Goal: Download file/media

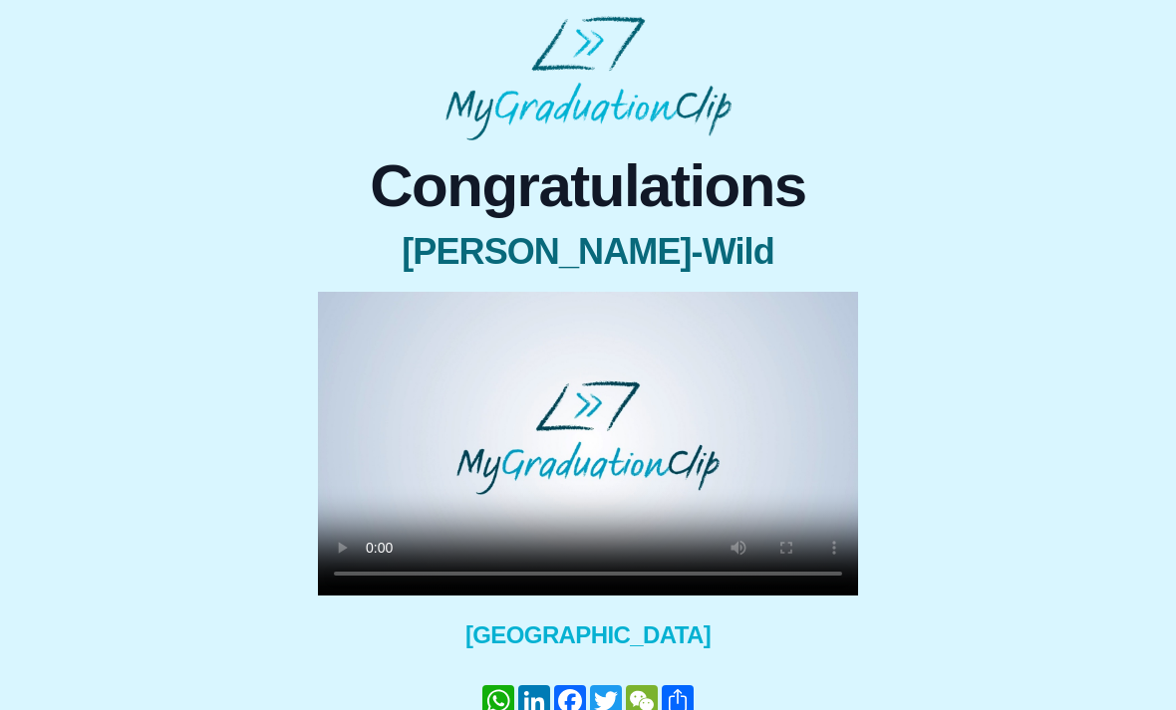
click at [591, 454] on video at bounding box center [588, 444] width 540 height 304
click at [737, 409] on video at bounding box center [588, 444] width 540 height 304
click at [515, 445] on video at bounding box center [588, 444] width 540 height 304
click at [513, 443] on video at bounding box center [588, 444] width 540 height 304
click at [684, 444] on video at bounding box center [588, 444] width 540 height 304
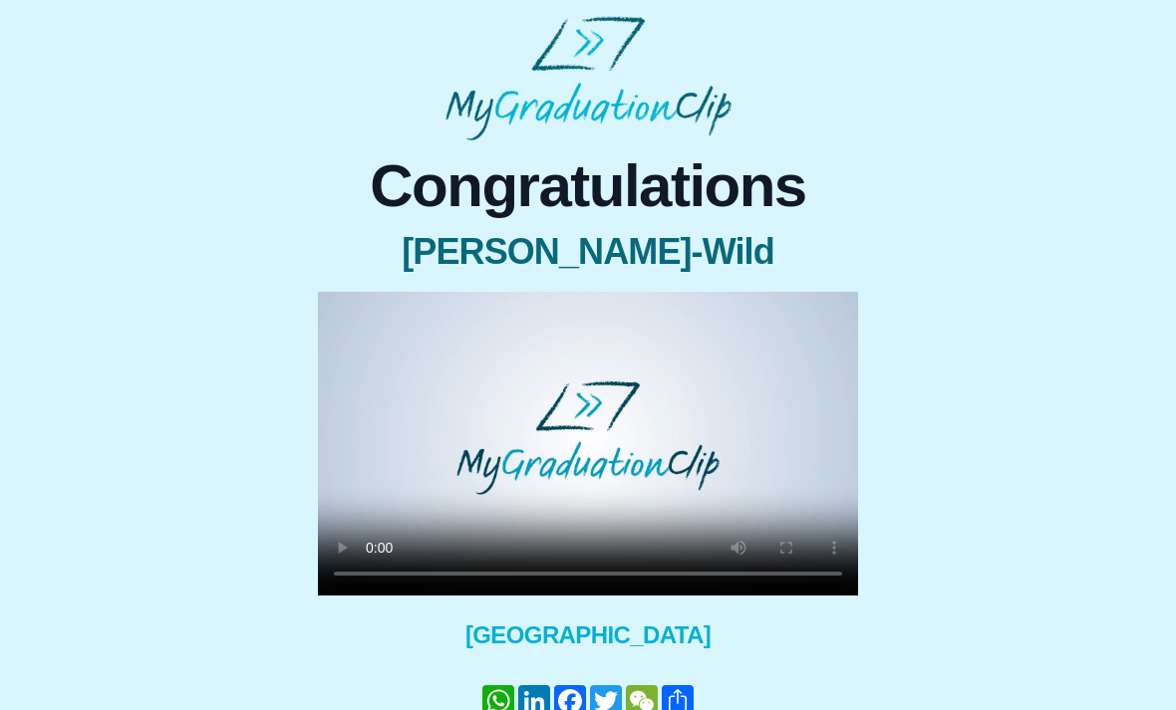
click at [513, 432] on video at bounding box center [588, 444] width 540 height 304
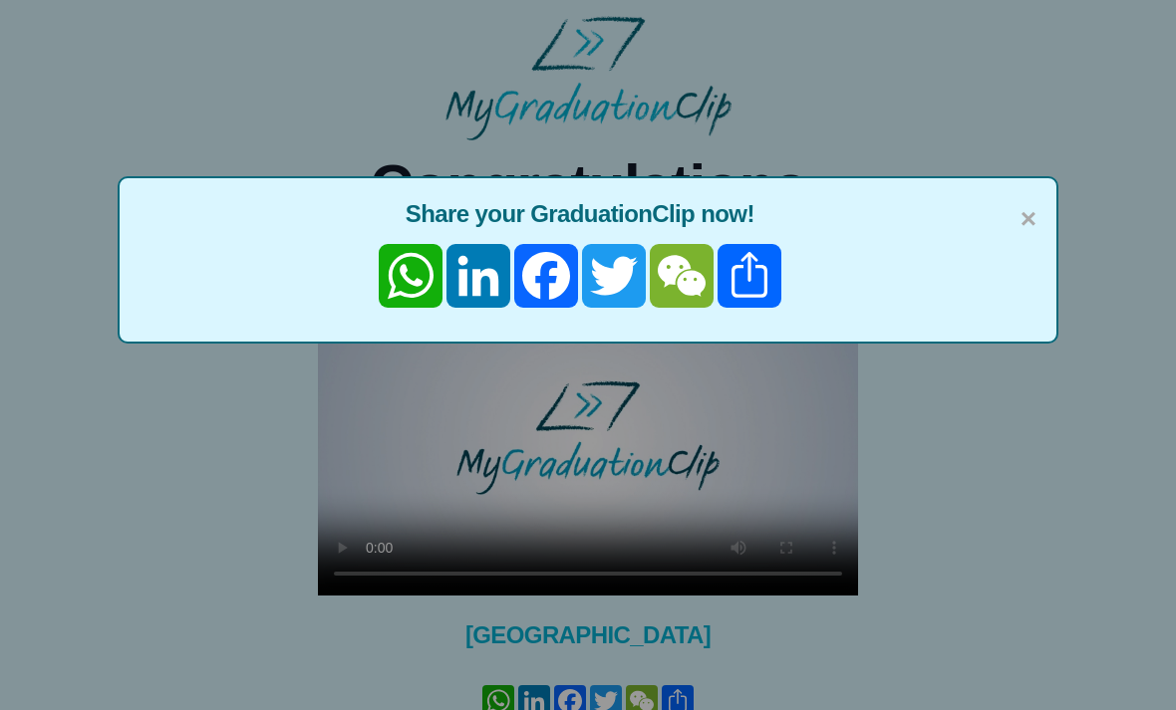
click at [1030, 226] on span "×" at bounding box center [1028, 219] width 16 height 42
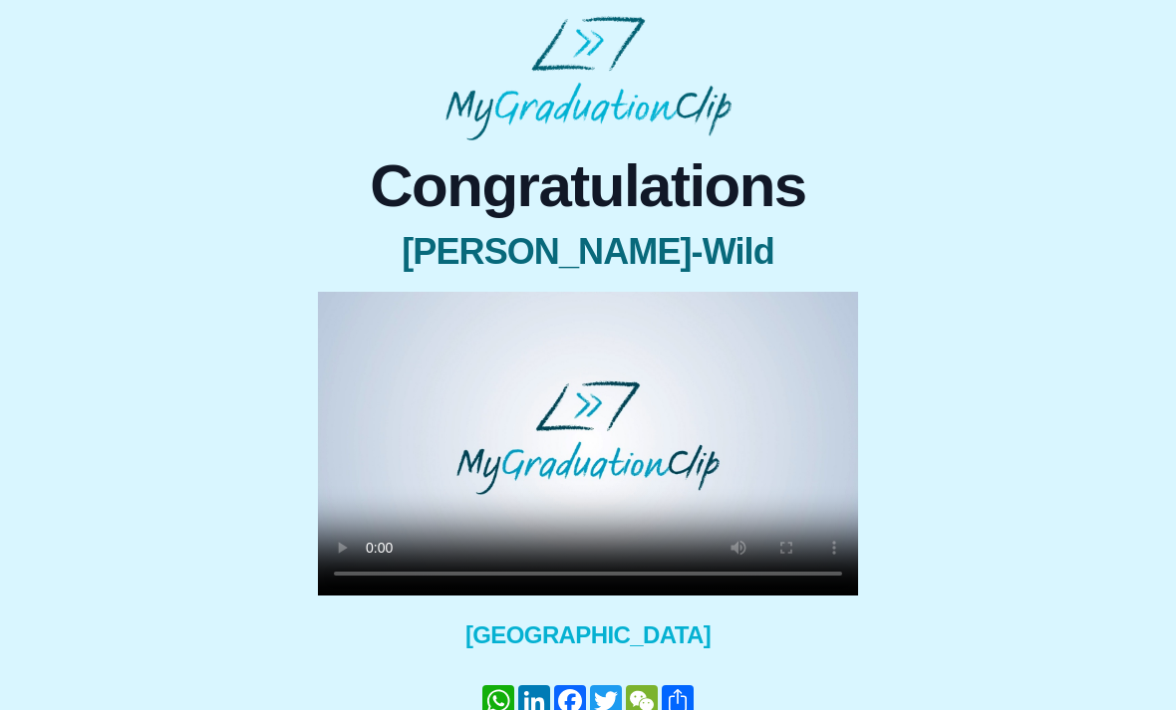
scroll to position [63, 0]
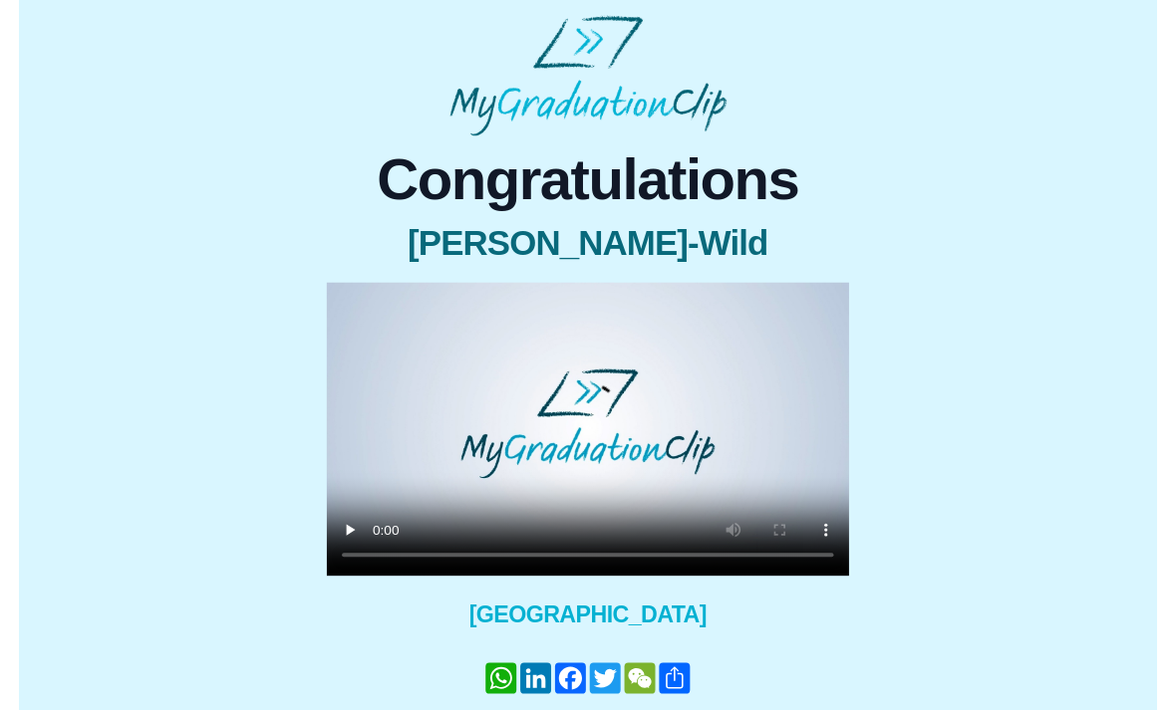
scroll to position [24, 0]
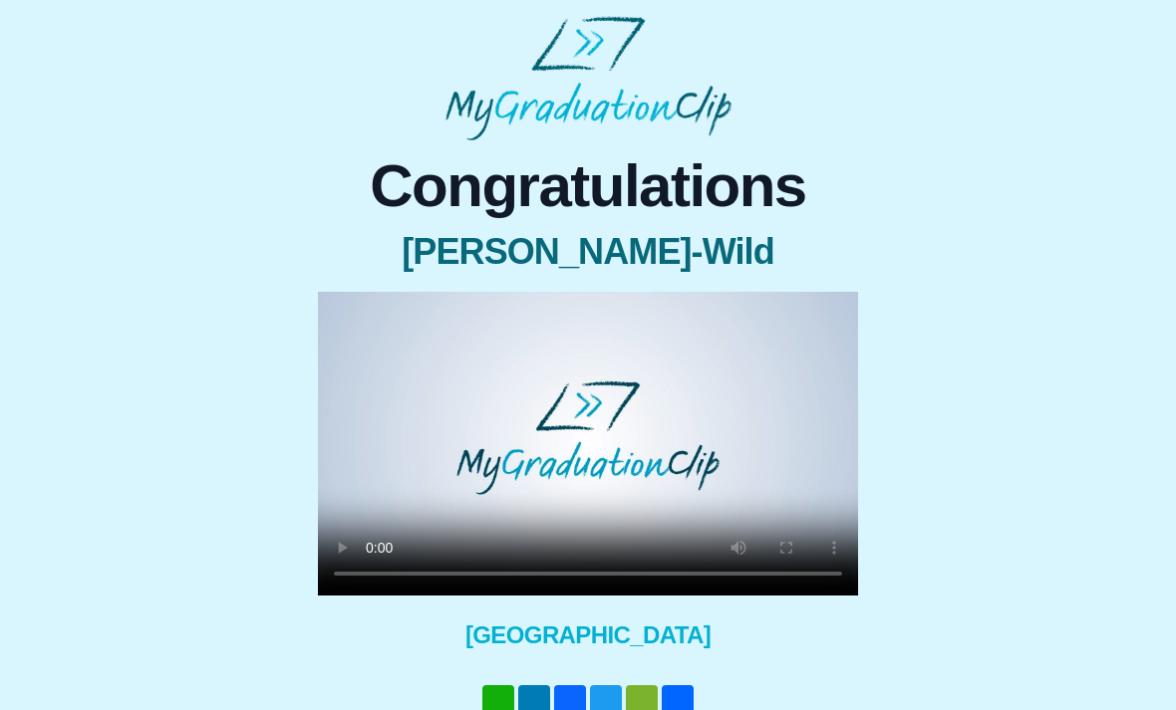
click at [590, 451] on video at bounding box center [588, 444] width 540 height 304
click at [686, 455] on video at bounding box center [588, 444] width 540 height 304
click at [671, 459] on video at bounding box center [588, 444] width 540 height 304
click at [502, 452] on video at bounding box center [588, 444] width 540 height 304
click at [508, 448] on video at bounding box center [588, 444] width 540 height 304
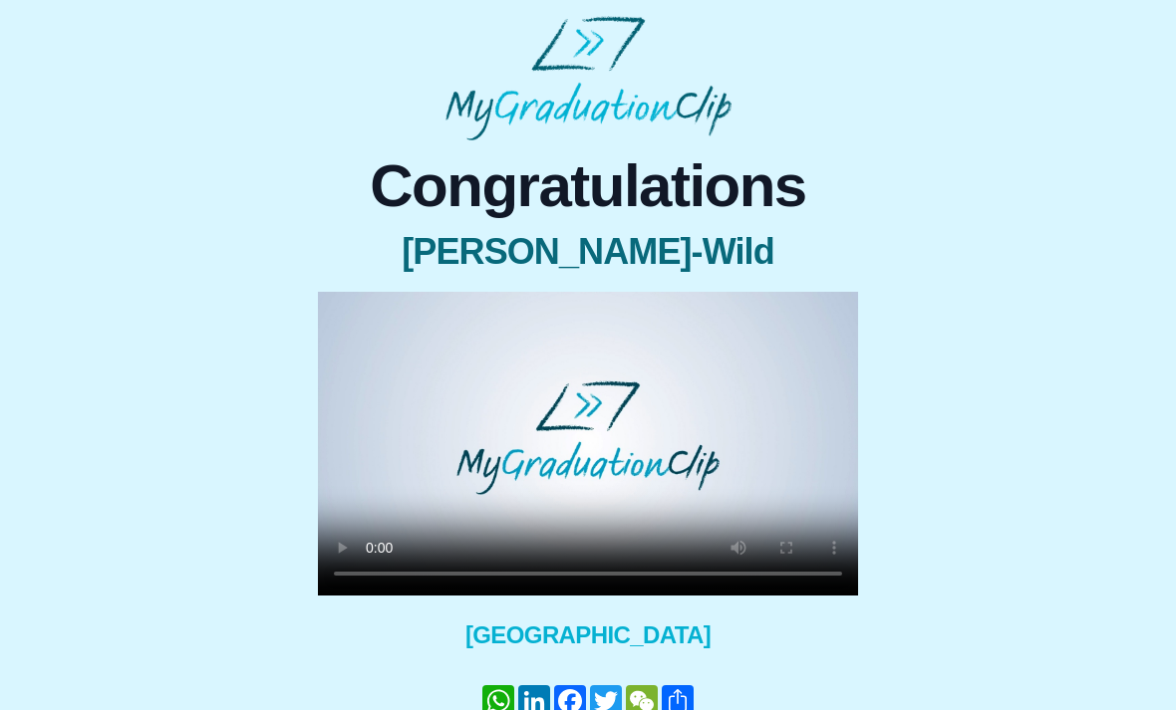
click at [514, 449] on video at bounding box center [588, 444] width 540 height 304
click at [585, 447] on video at bounding box center [588, 444] width 540 height 304
click at [675, 456] on video at bounding box center [588, 444] width 540 height 304
click at [674, 461] on video at bounding box center [588, 444] width 540 height 304
click at [670, 438] on video at bounding box center [588, 444] width 540 height 304
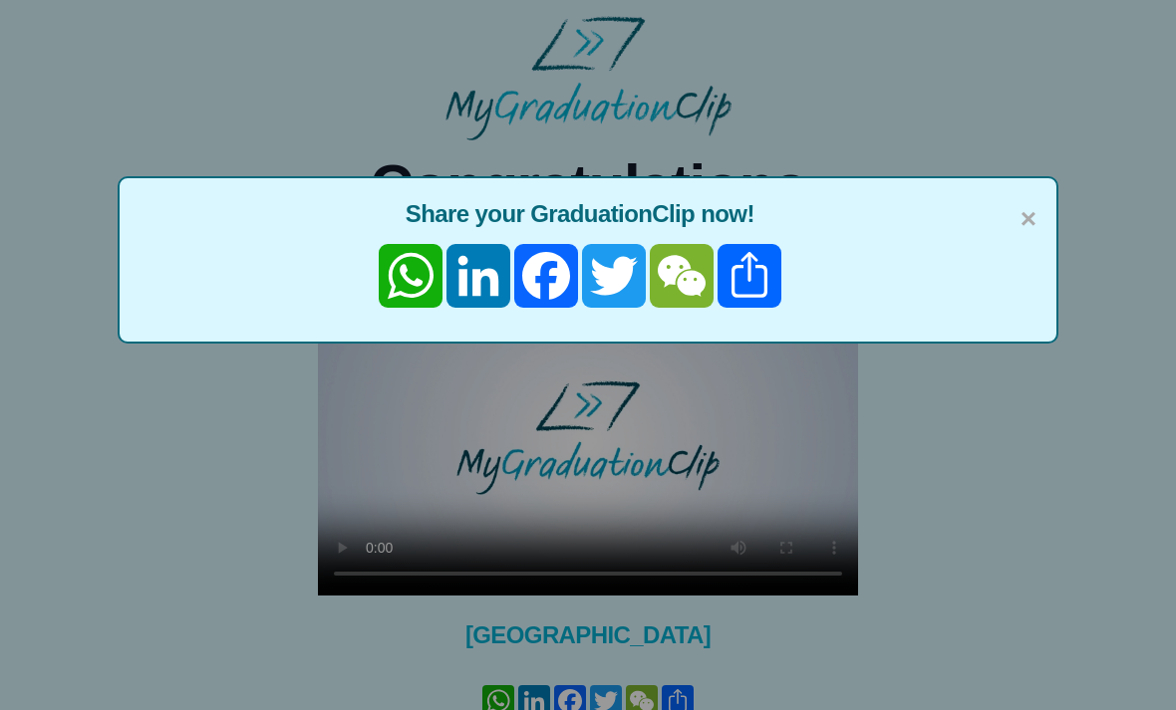
click at [1035, 217] on span "×" at bounding box center [1028, 219] width 16 height 42
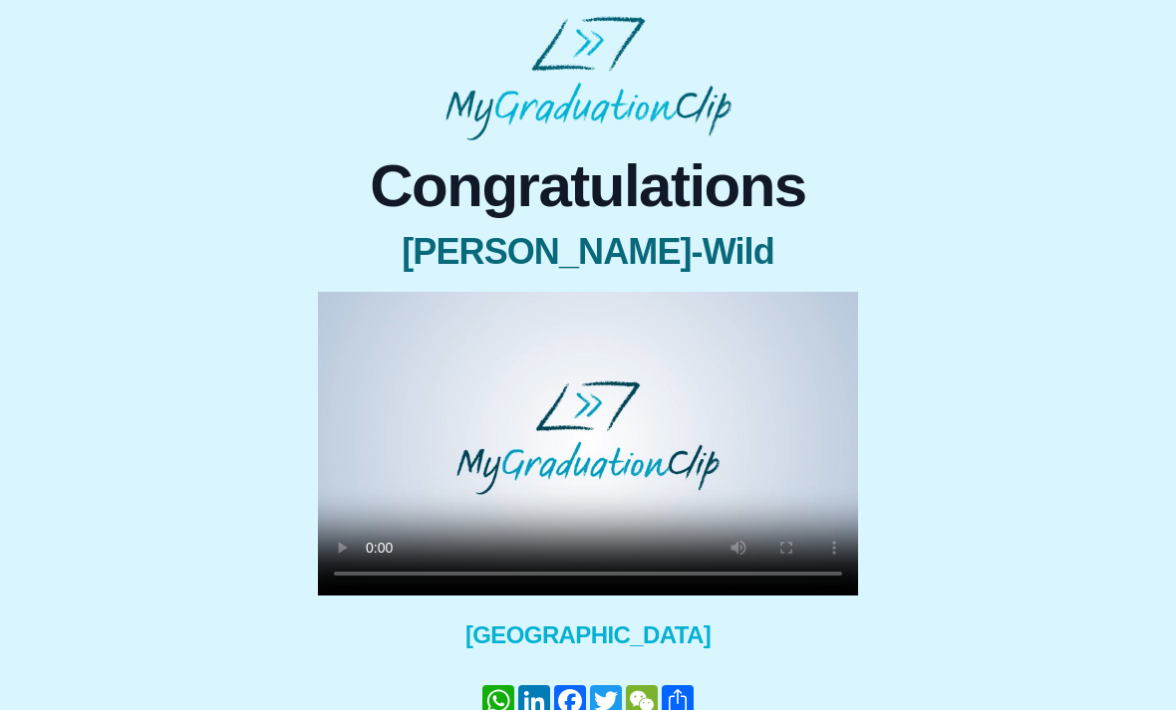
click at [513, 442] on video at bounding box center [588, 444] width 540 height 304
click at [513, 448] on video at bounding box center [588, 444] width 540 height 304
click at [675, 449] on video at bounding box center [588, 444] width 540 height 304
click at [589, 448] on video at bounding box center [588, 444] width 540 height 304
click at [677, 420] on video at bounding box center [588, 444] width 540 height 304
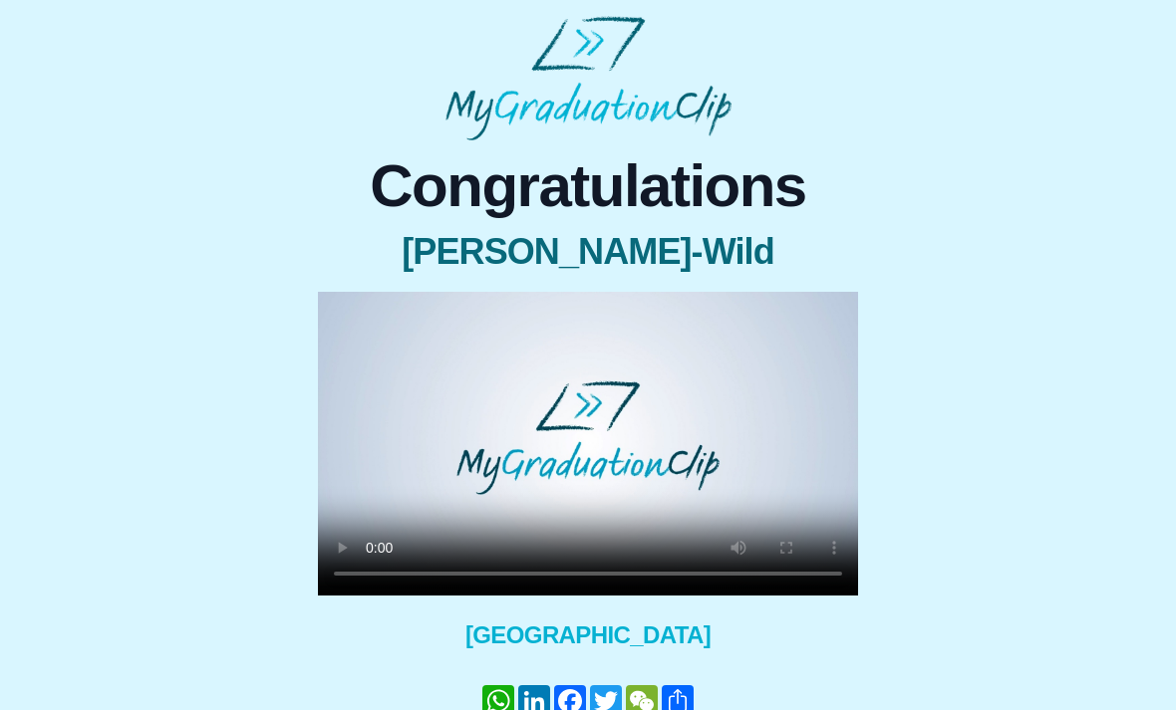
click at [508, 441] on video at bounding box center [588, 444] width 540 height 304
click at [515, 451] on video at bounding box center [588, 444] width 540 height 304
click at [658, 449] on video at bounding box center [588, 444] width 540 height 304
click at [578, 392] on video at bounding box center [588, 444] width 540 height 304
click at [518, 449] on video at bounding box center [588, 444] width 540 height 304
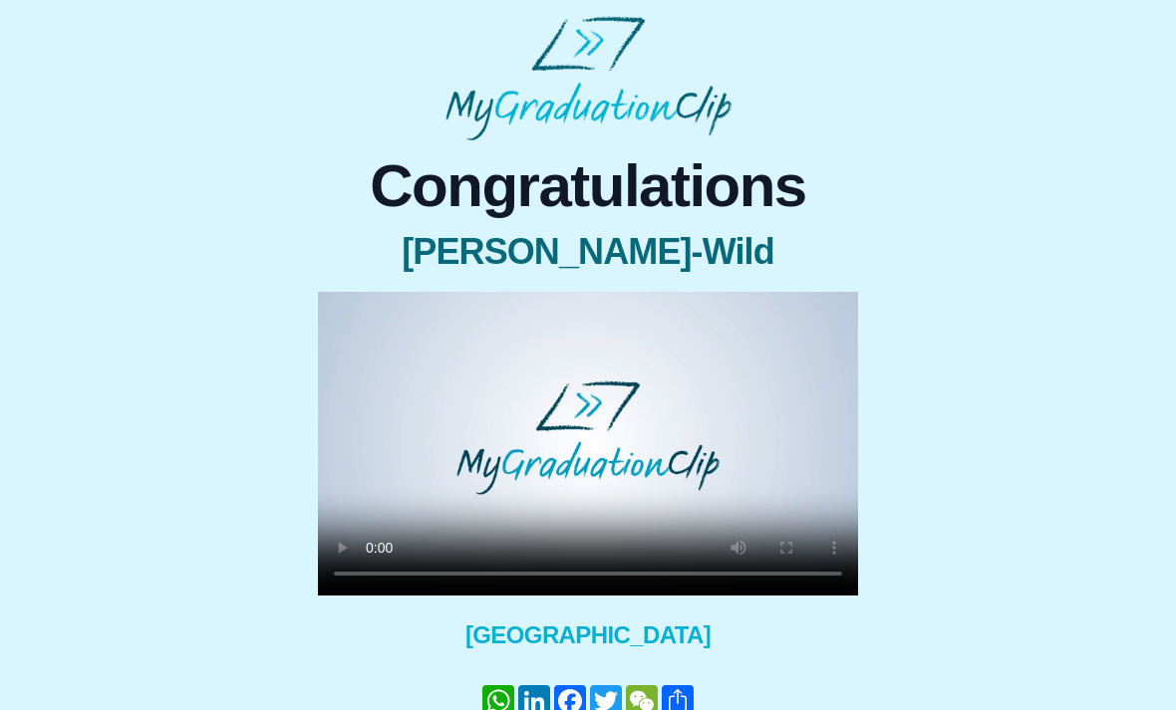
click at [723, 380] on video at bounding box center [588, 444] width 540 height 304
click at [595, 444] on video at bounding box center [588, 444] width 540 height 304
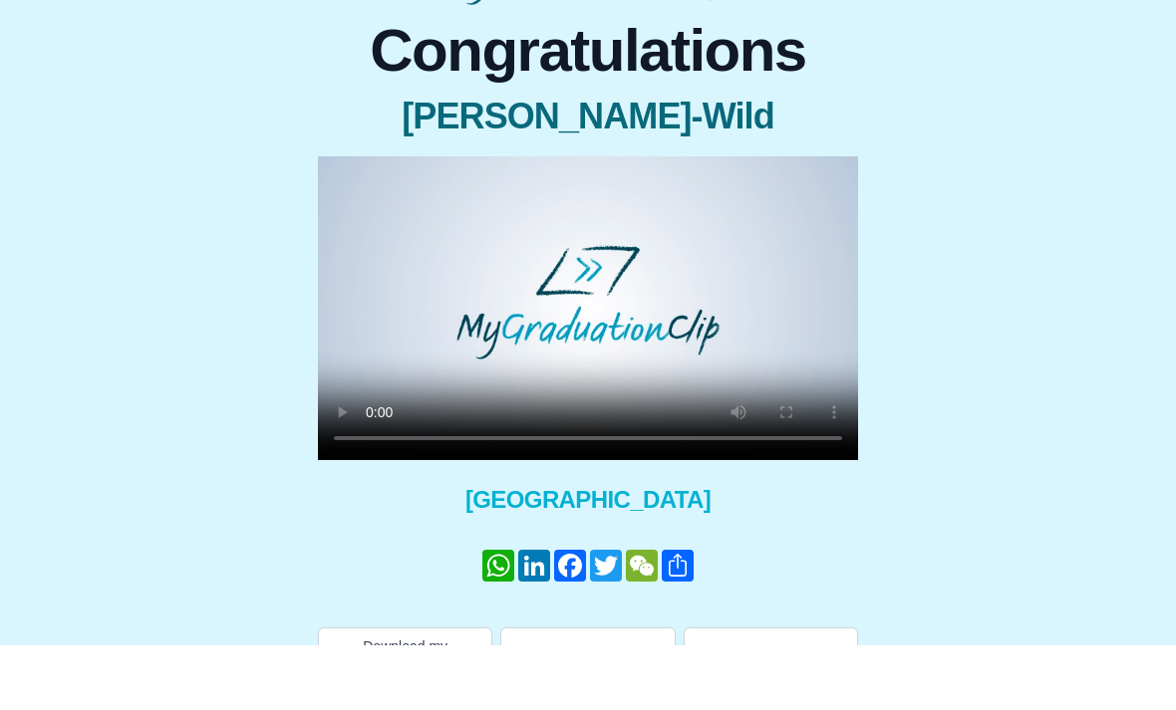
scroll to position [63, 0]
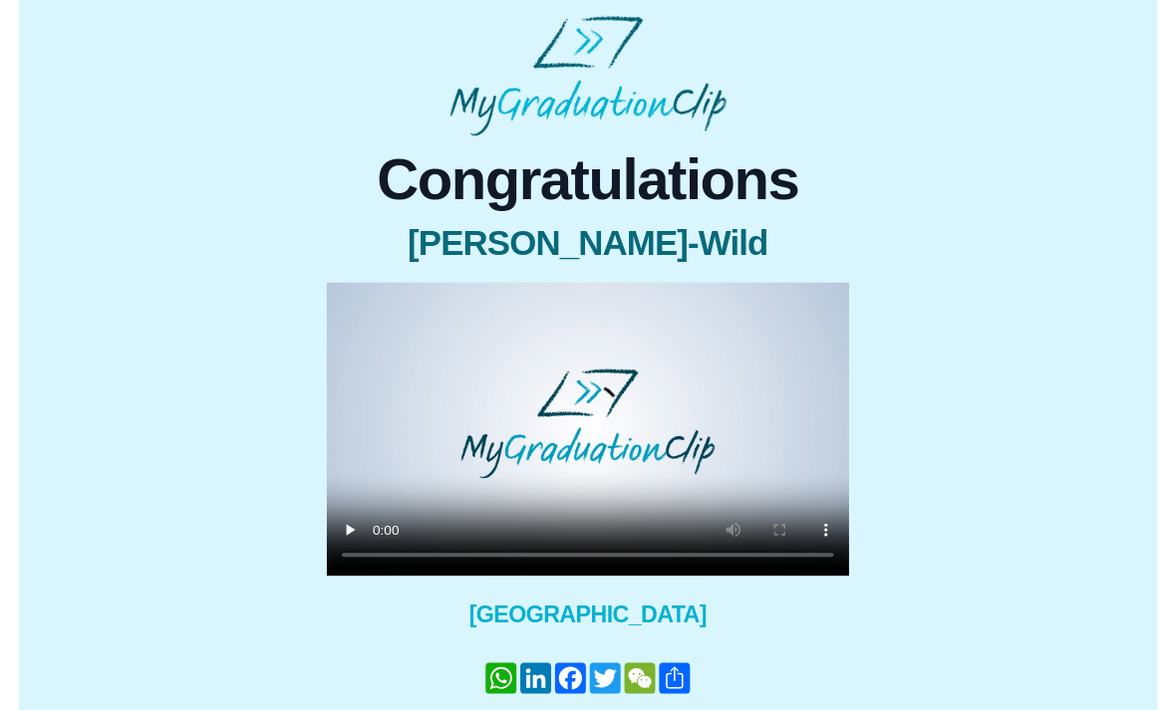
scroll to position [24, 0]
